Goal: Information Seeking & Learning: Learn about a topic

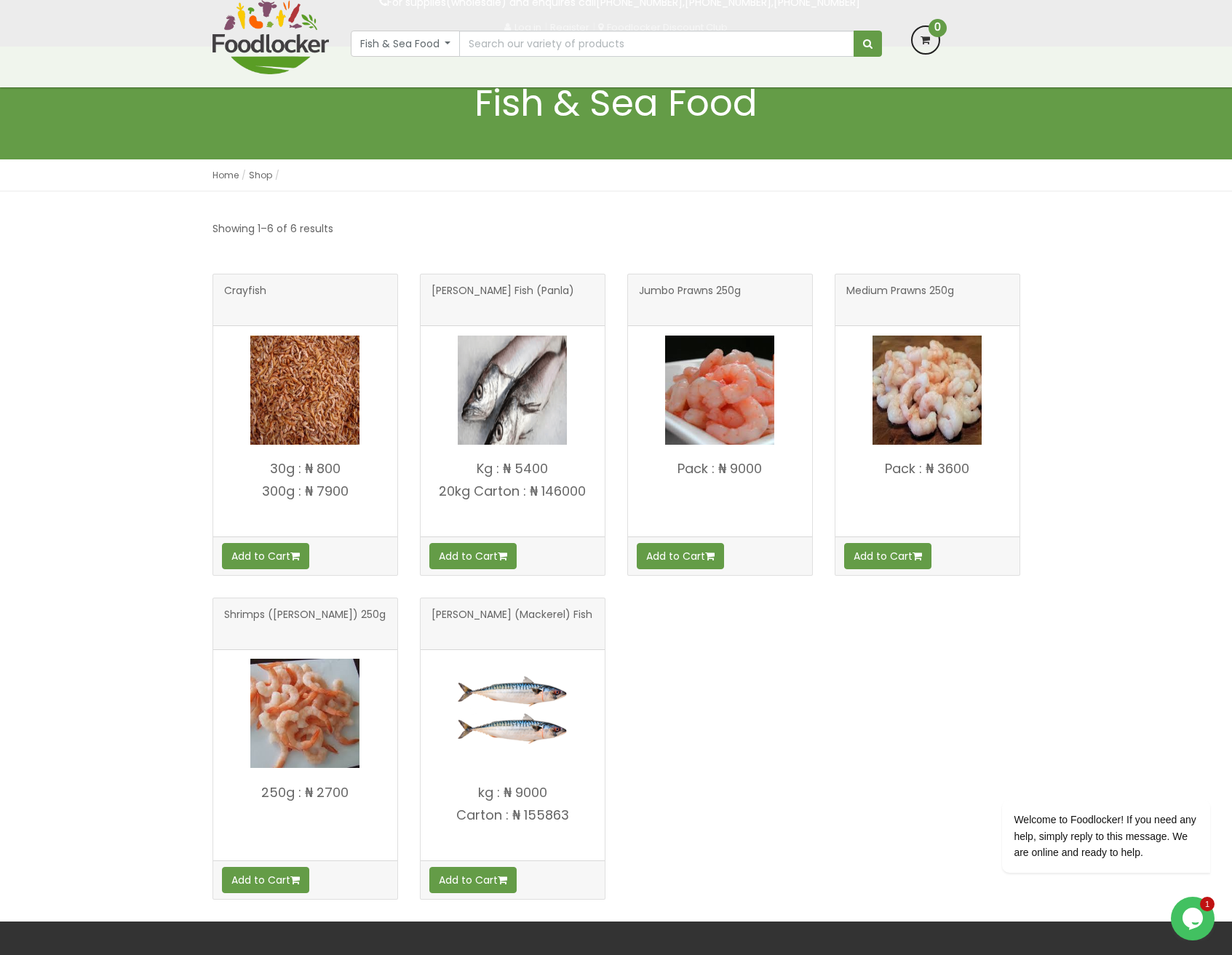
scroll to position [123, 0]
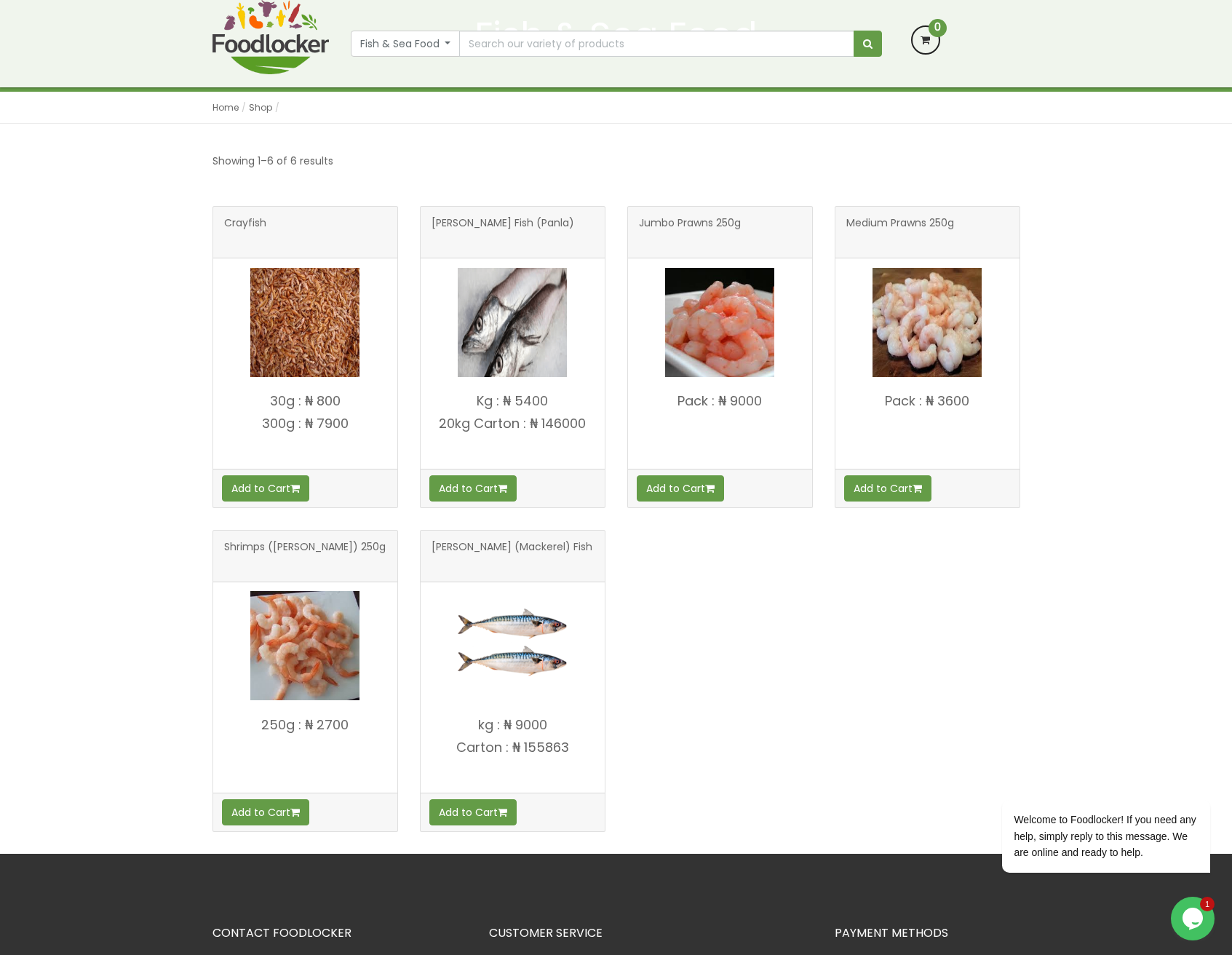
click at [567, 427] on p "20kg Carton : ₦ 146000" at bounding box center [513, 424] width 184 height 15
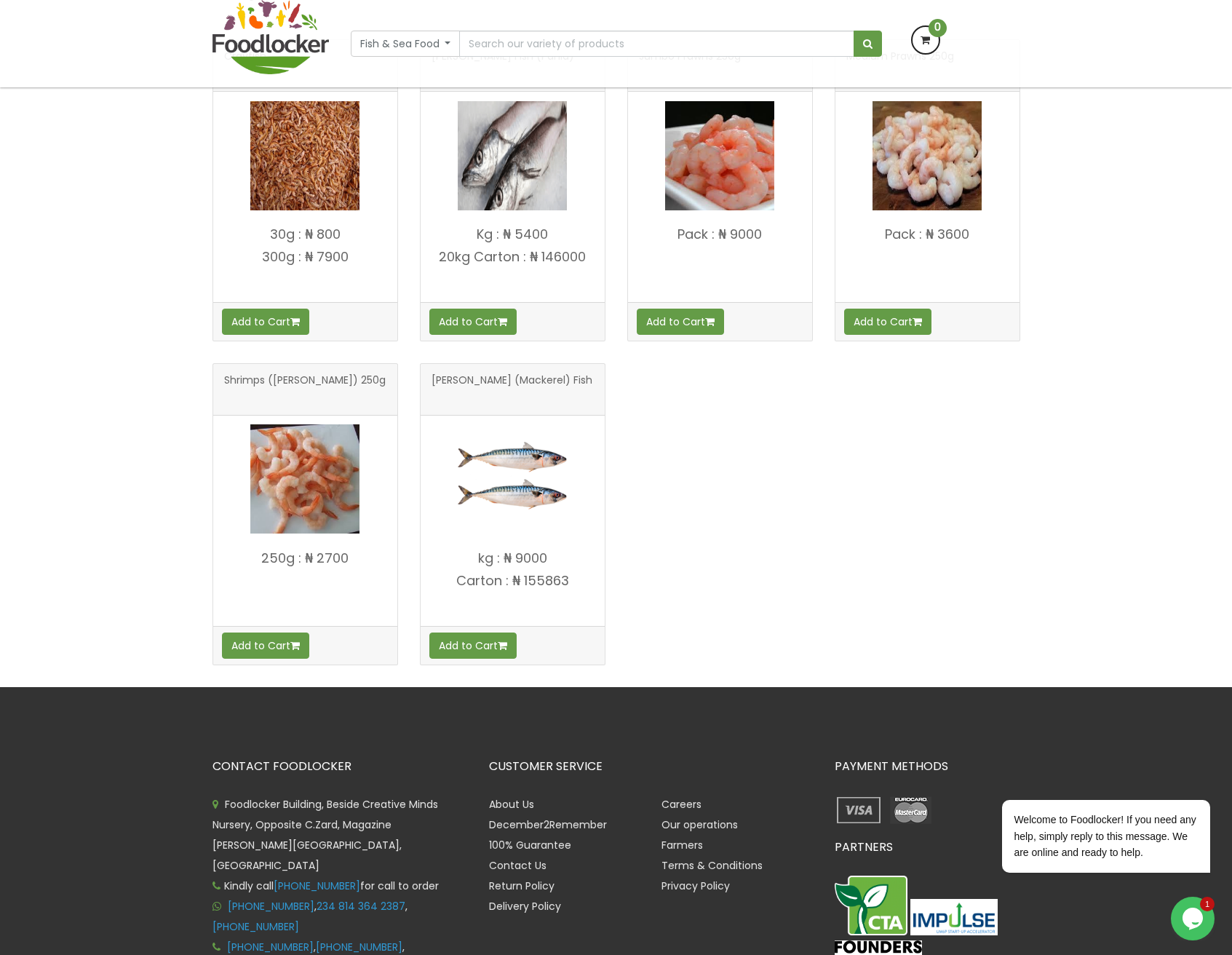
scroll to position [27, 0]
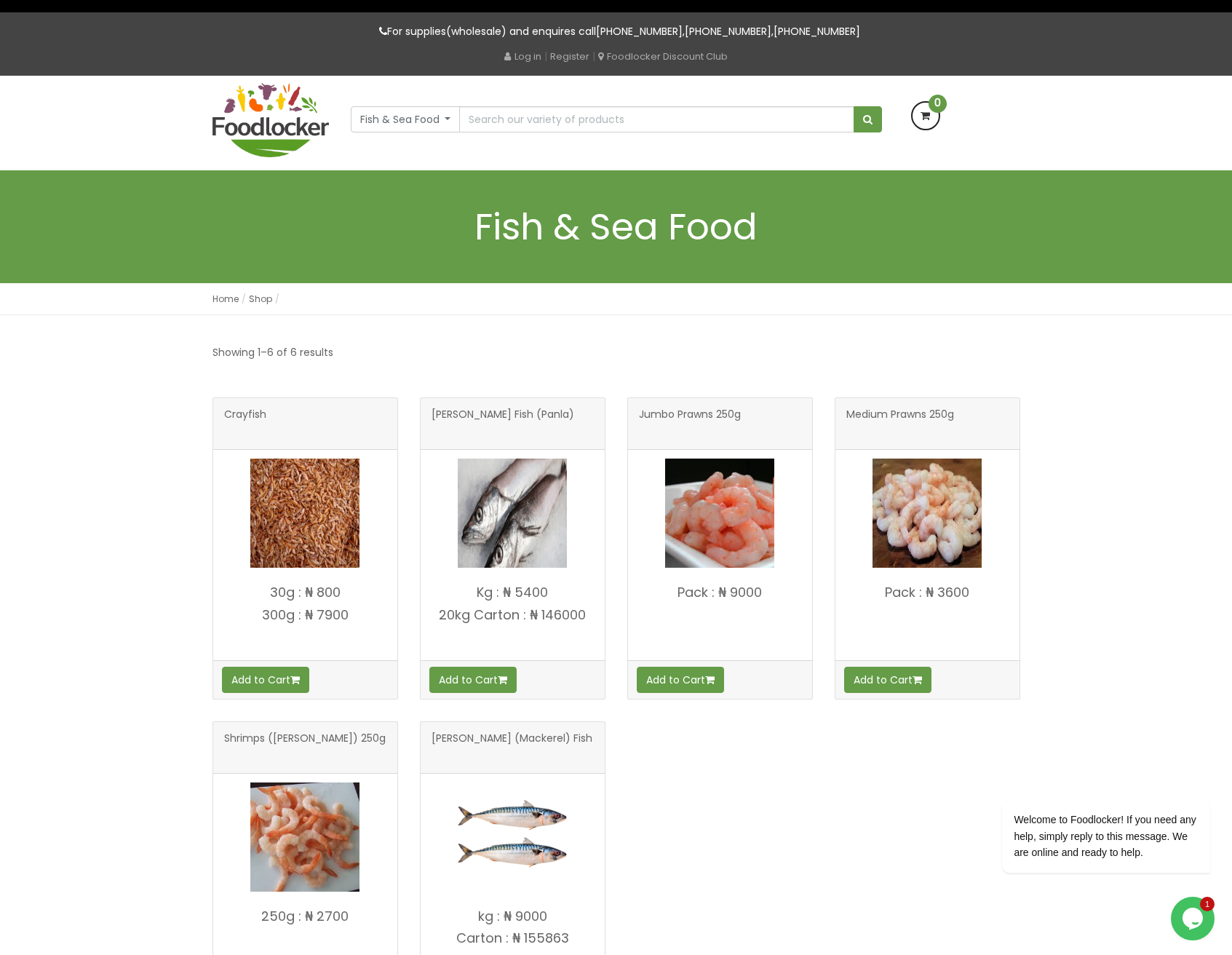
click at [564, 618] on p "20kg Carton : ₦ 146000" at bounding box center [513, 615] width 184 height 15
click at [466, 616] on p "20kg Carton : ₦ 146000" at bounding box center [513, 615] width 184 height 15
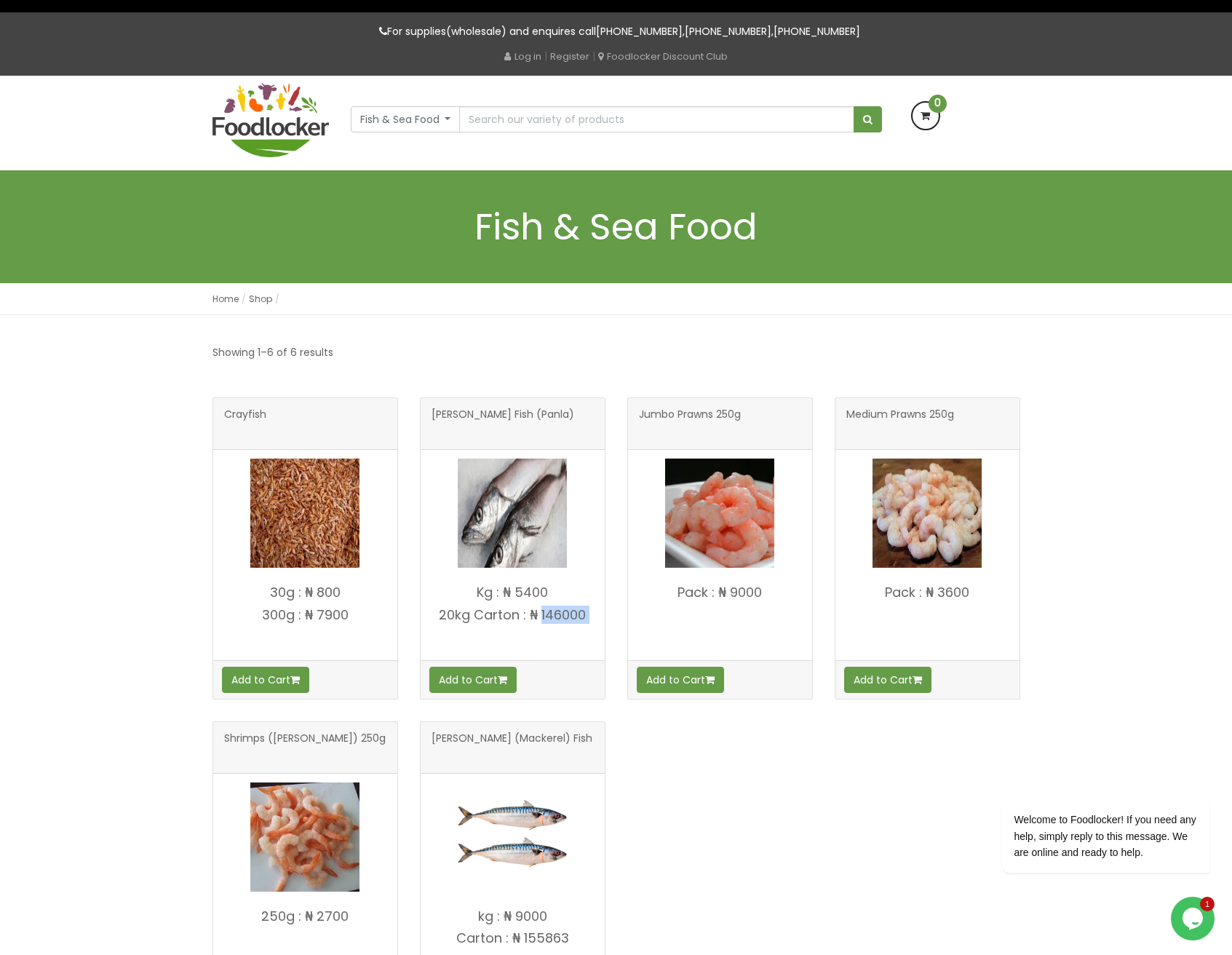
click at [470, 617] on p "20kg Carton : ₦ 146000" at bounding box center [513, 615] width 184 height 15
click at [481, 591] on p "Kg : ₦ 5400" at bounding box center [513, 593] width 184 height 15
click at [270, 614] on p "300g : ₦ 7900" at bounding box center [306, 615] width 184 height 15
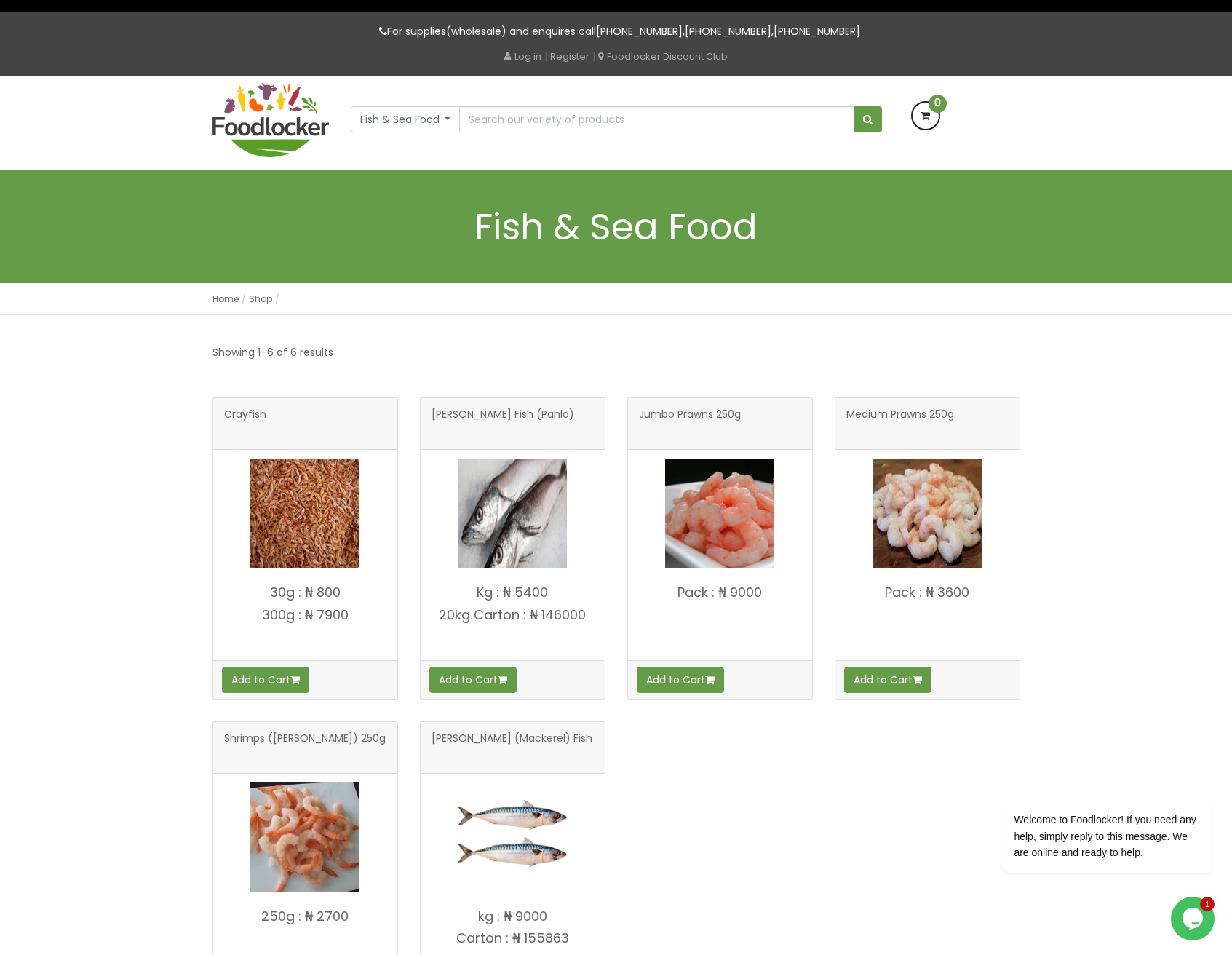
click at [270, 614] on p "300g : ₦ 7900" at bounding box center [306, 615] width 184 height 15
click at [393, 631] on p at bounding box center [306, 637] width 184 height 15
click at [440, 618] on p "20kg Carton : ₦ 146000" at bounding box center [513, 615] width 184 height 15
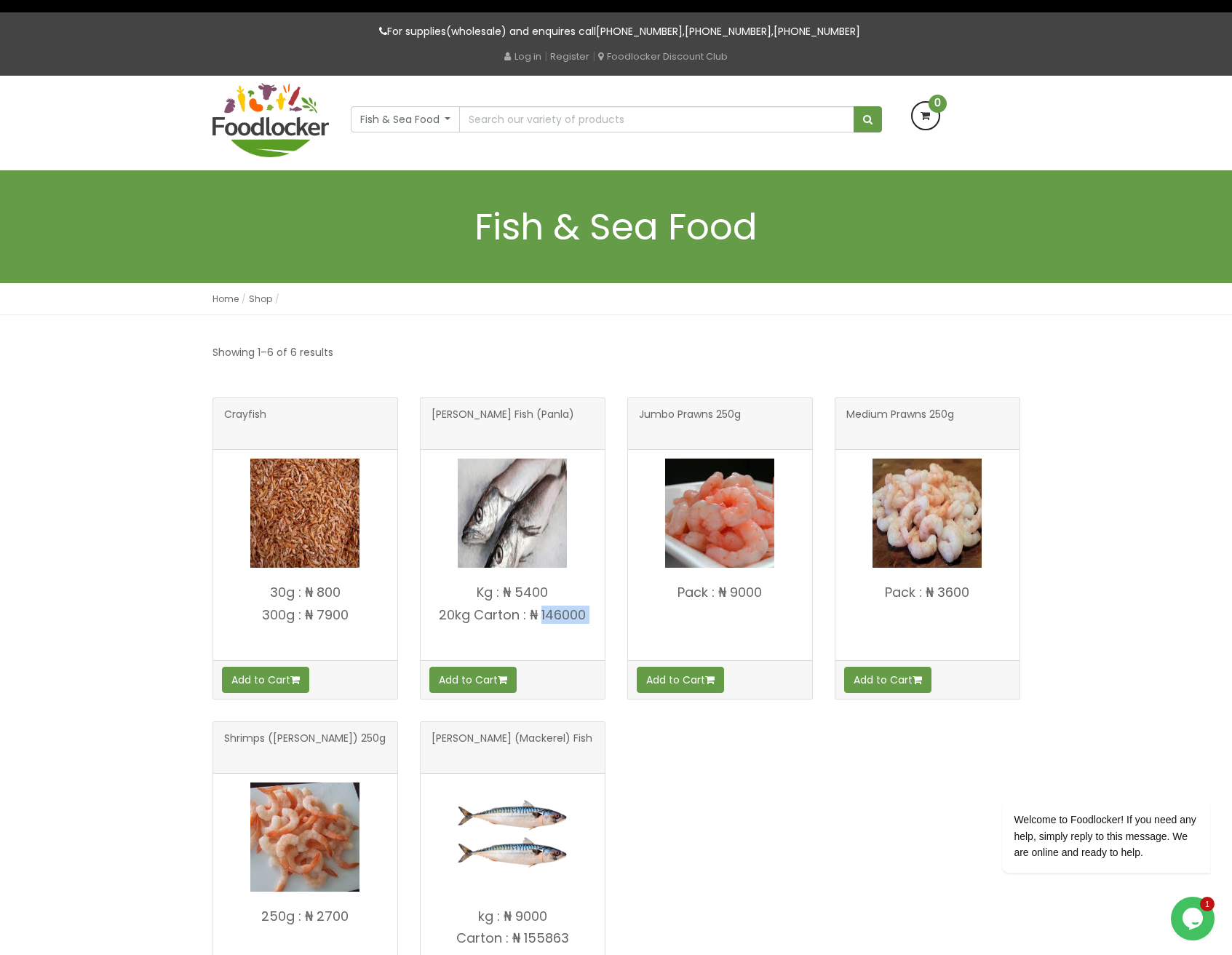
click at [440, 618] on p "20kg Carton : ₦ 146000" at bounding box center [513, 615] width 184 height 15
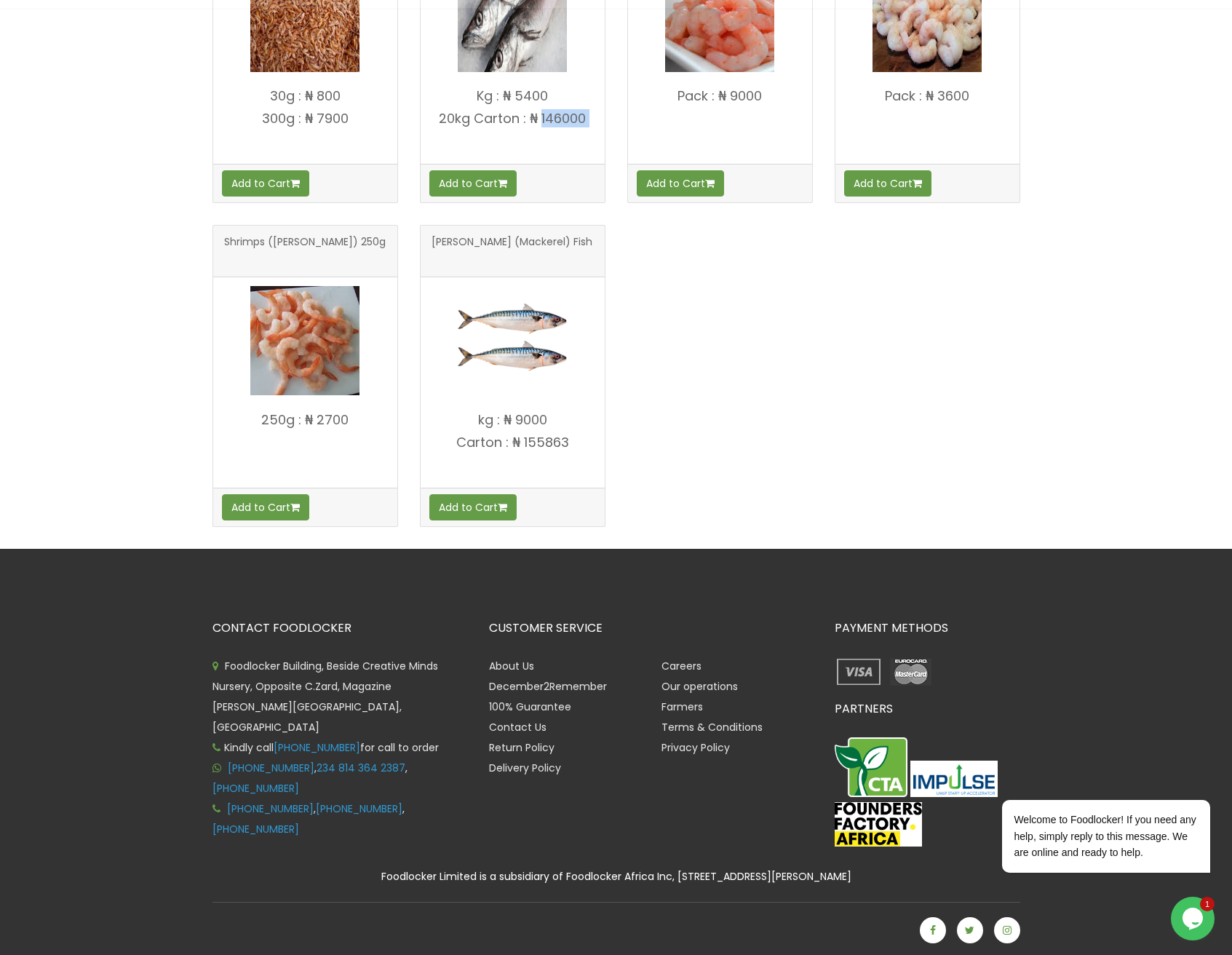
scroll to position [0, 0]
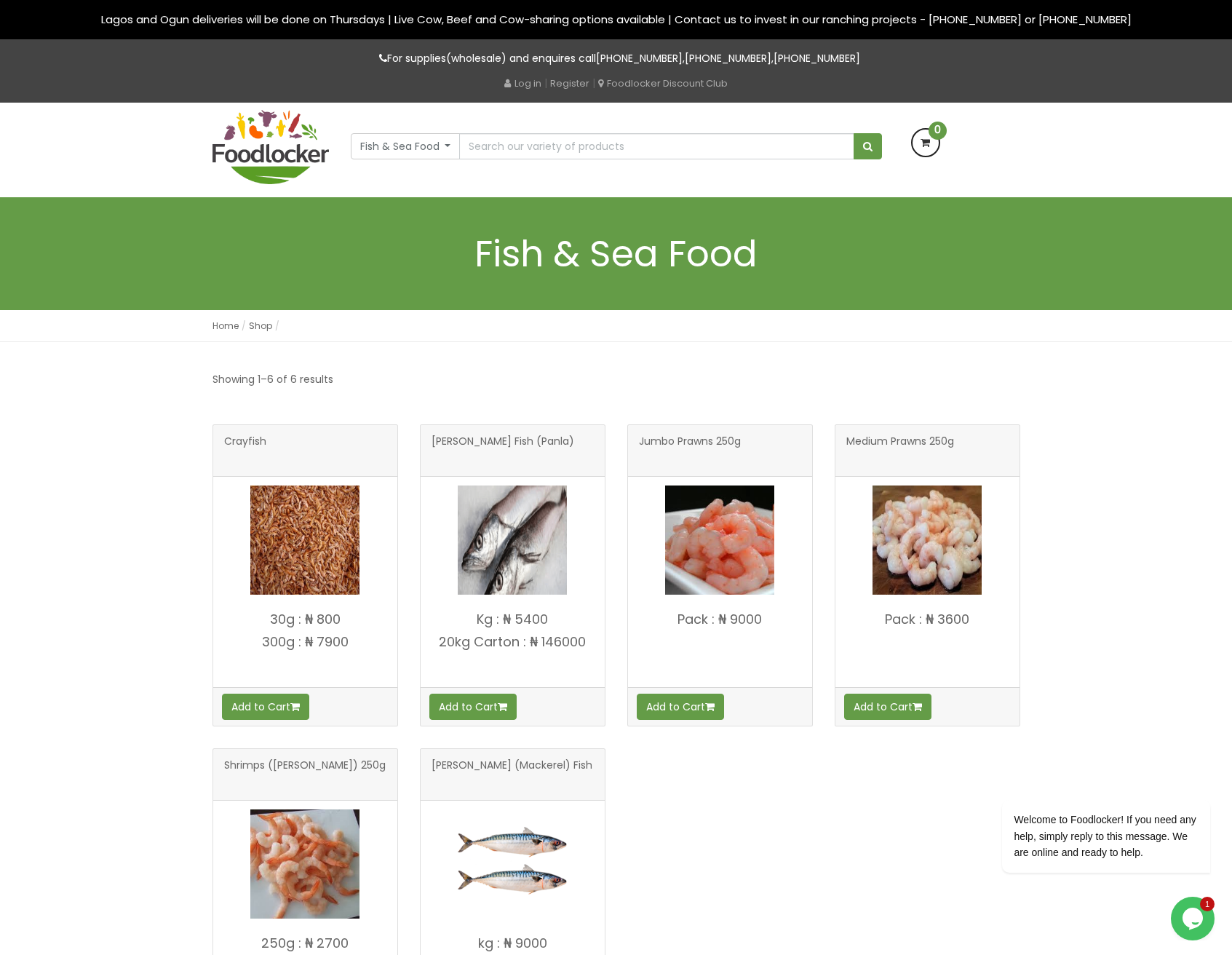
click at [644, 251] on h1 "Fish & Sea Food" at bounding box center [616, 254] width 807 height 40
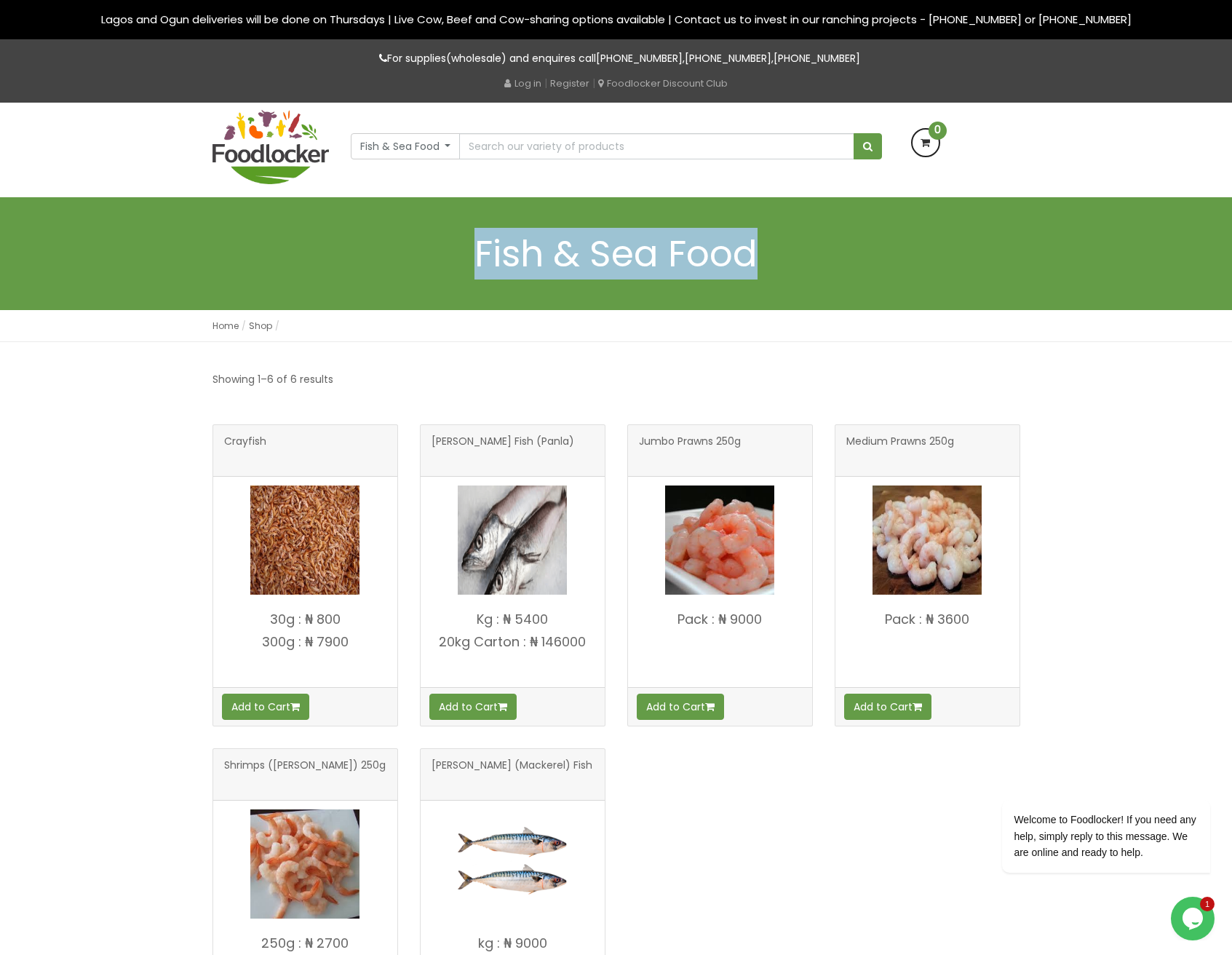
click at [644, 251] on h1 "Fish & Sea Food" at bounding box center [616, 254] width 807 height 40
click at [639, 263] on h1 "Fish & Sea Food" at bounding box center [616, 254] width 807 height 40
click at [674, 257] on h1 "Fish & Sea Food" at bounding box center [616, 254] width 807 height 40
